Goal: Transaction & Acquisition: Obtain resource

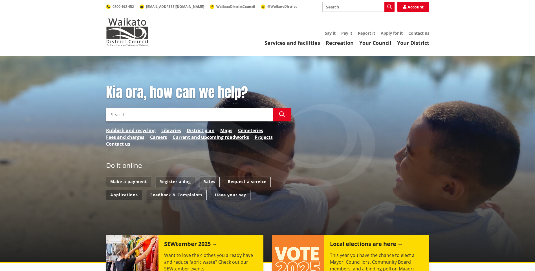
click at [120, 193] on link "Applications" at bounding box center [124, 195] width 36 height 10
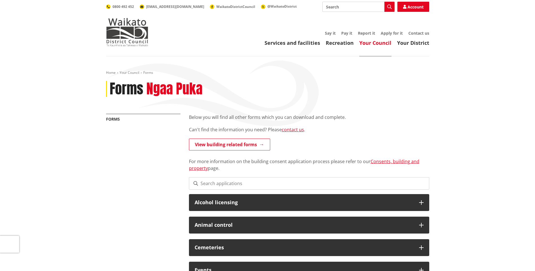
click at [342, 8] on input "Search" at bounding box center [358, 7] width 72 height 10
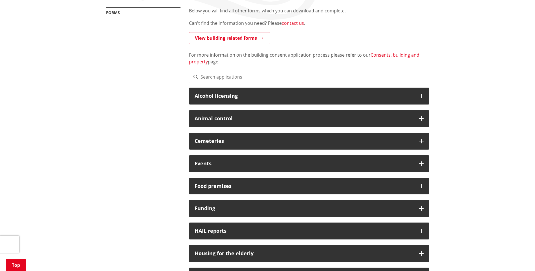
scroll to position [113, 0]
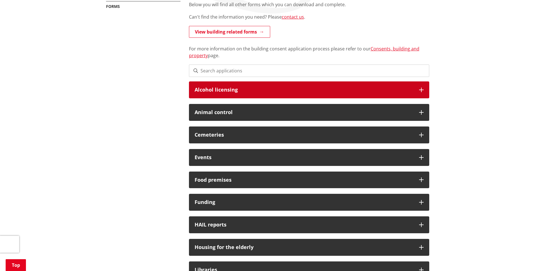
click at [424, 89] on div "Alcohol licensing" at bounding box center [309, 89] width 240 height 17
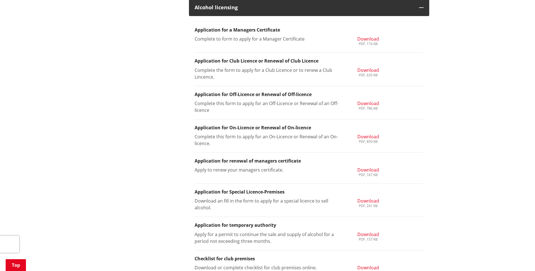
scroll to position [197, 0]
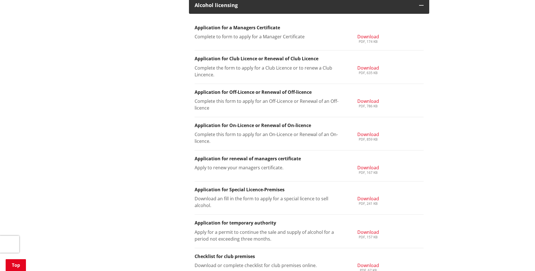
click at [367, 199] on span "Download" at bounding box center [368, 199] width 22 height 6
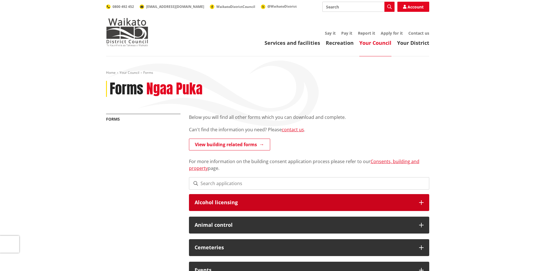
click at [315, 202] on h3 "Alcohol licensing" at bounding box center [303, 203] width 219 height 6
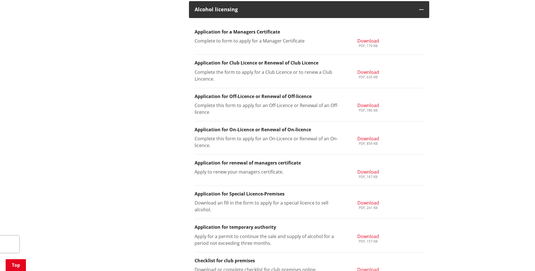
scroll to position [254, 0]
